Goal: Navigation & Orientation: Find specific page/section

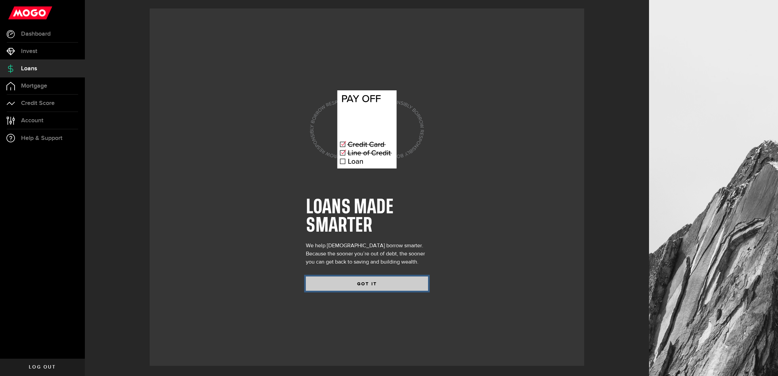
click at [309, 281] on button "GOT IT" at bounding box center [367, 283] width 122 height 14
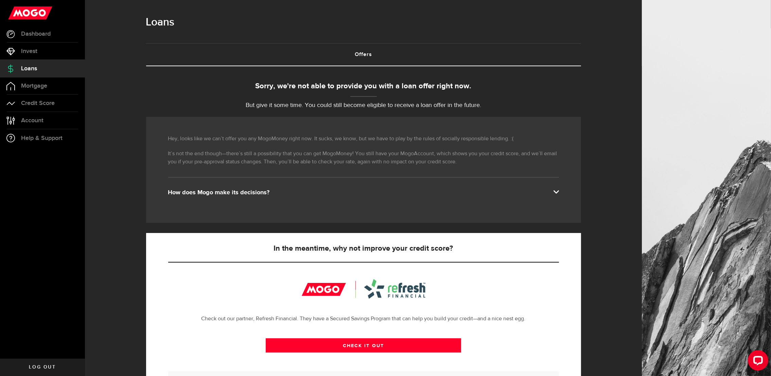
click at [262, 192] on div "How does Mogo make its decisions?" at bounding box center [363, 192] width 391 height 8
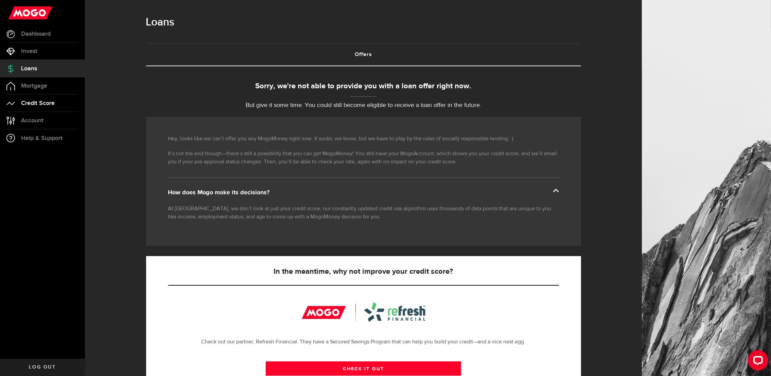
click at [33, 100] on span "Credit Score" at bounding box center [38, 103] width 34 height 6
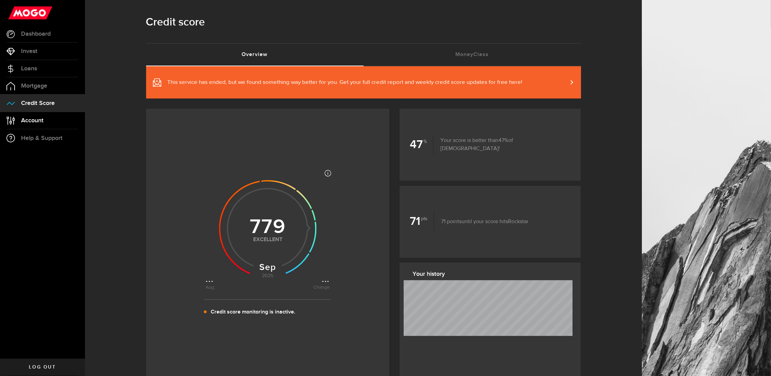
click at [35, 121] on span "Account" at bounding box center [32, 121] width 22 height 6
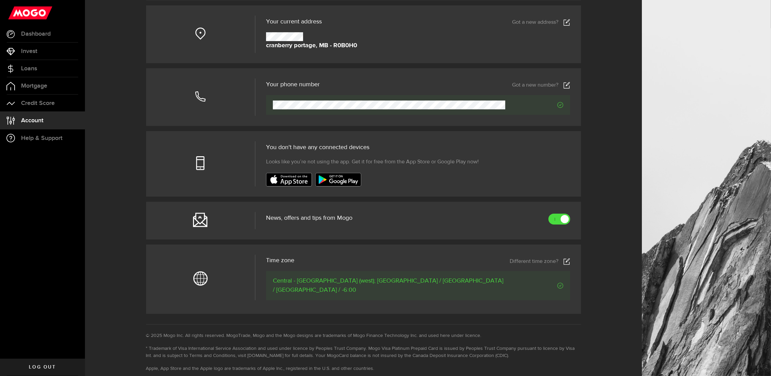
scroll to position [122, 0]
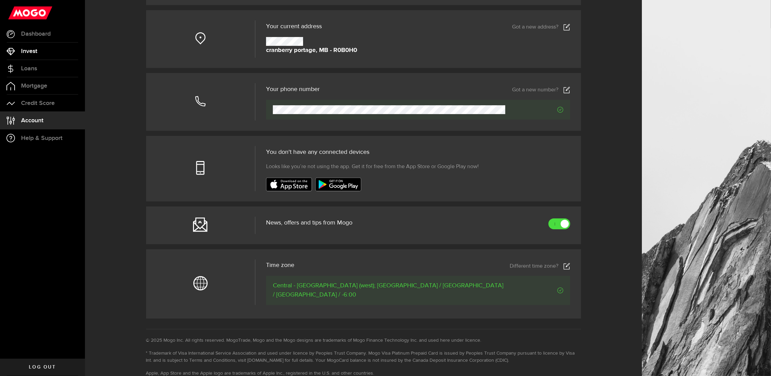
click at [39, 48] on link "Invest" at bounding box center [42, 51] width 85 height 17
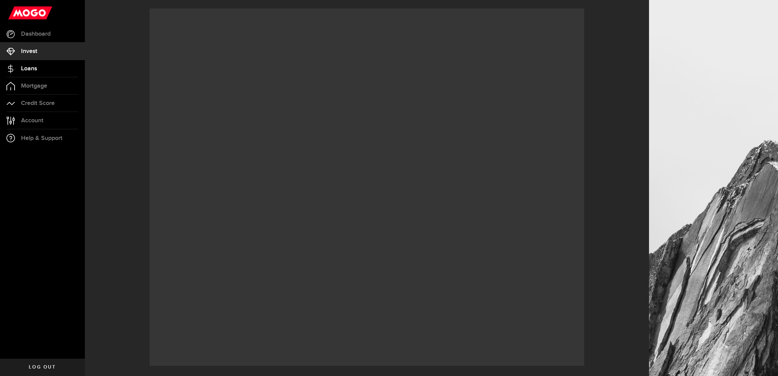
click at [42, 67] on link "Loans" at bounding box center [42, 68] width 85 height 17
